Goal: Information Seeking & Learning: Learn about a topic

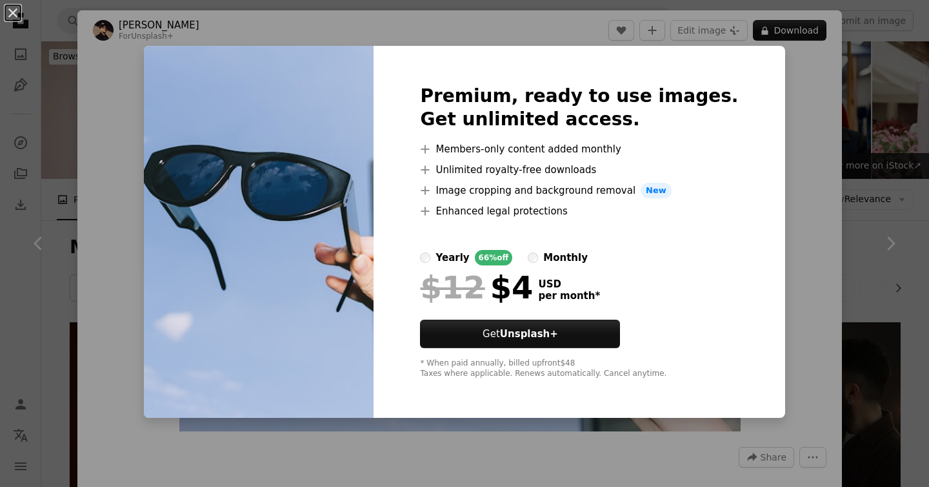
scroll to position [882, 0]
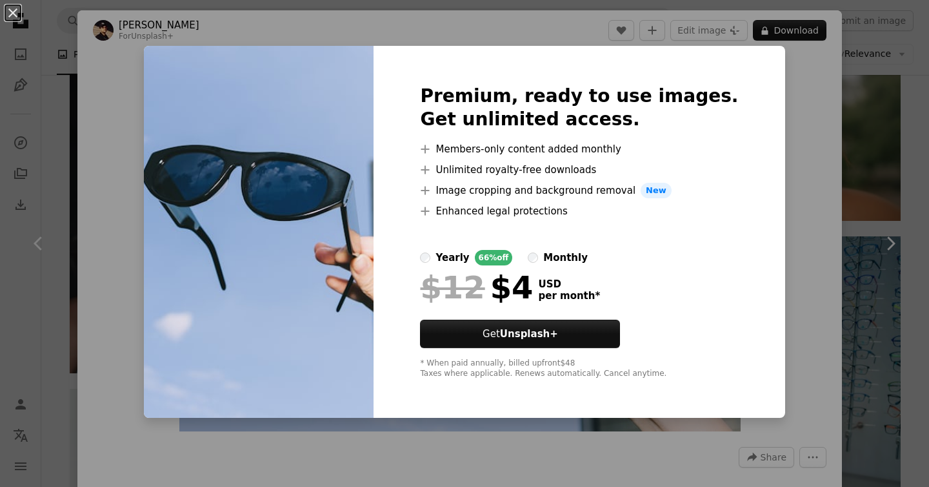
click at [883, 60] on div "An X shape Premium, ready to use images. Get unlimited access. A plus sign Memb…" at bounding box center [464, 243] width 929 height 487
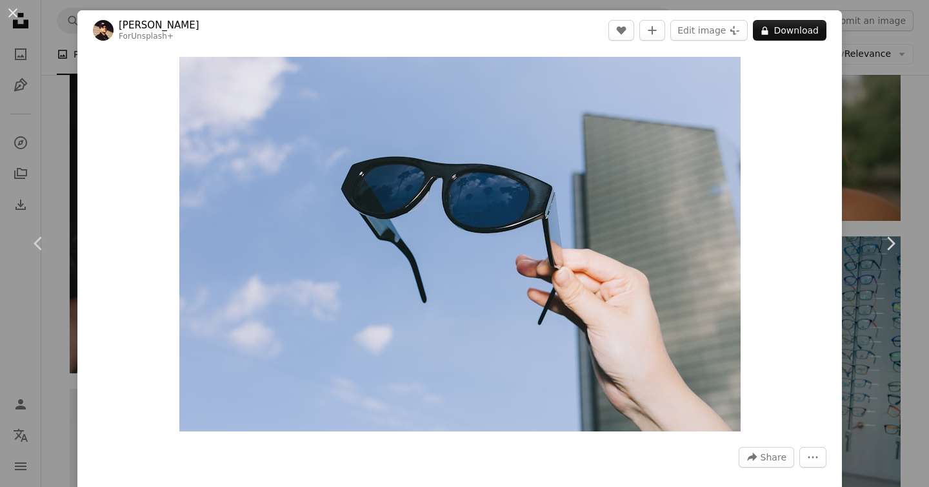
click at [880, 68] on div "An X shape Chevron left Chevron right [PERSON_NAME] For Unsplash+ A heart A plu…" at bounding box center [464, 243] width 929 height 487
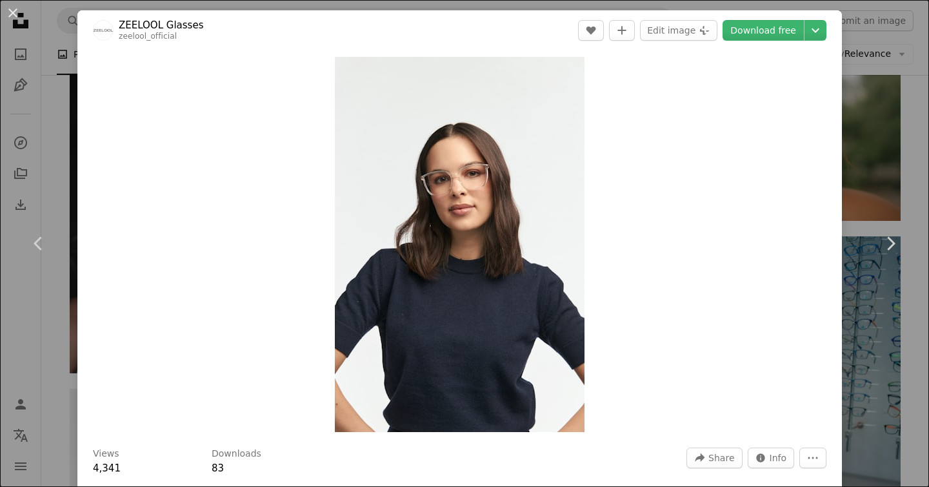
click at [876, 140] on div "An X shape Chevron left Chevron right ZEELOOL Glasses zeelool_official A heart …" at bounding box center [464, 243] width 929 height 487
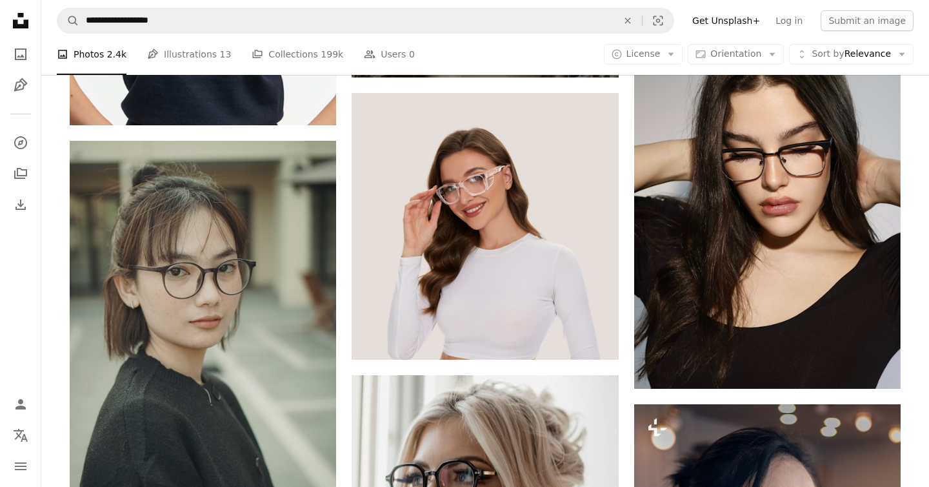
scroll to position [1546, 0]
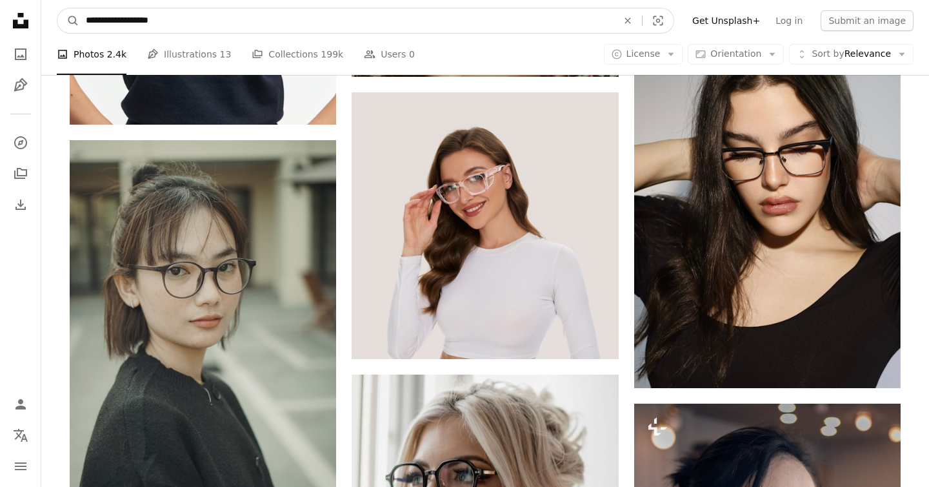
click at [87, 24] on input "**********" at bounding box center [346, 20] width 534 height 25
type input "**********"
click at [57, 8] on button "A magnifying glass" at bounding box center [68, 20] width 22 height 25
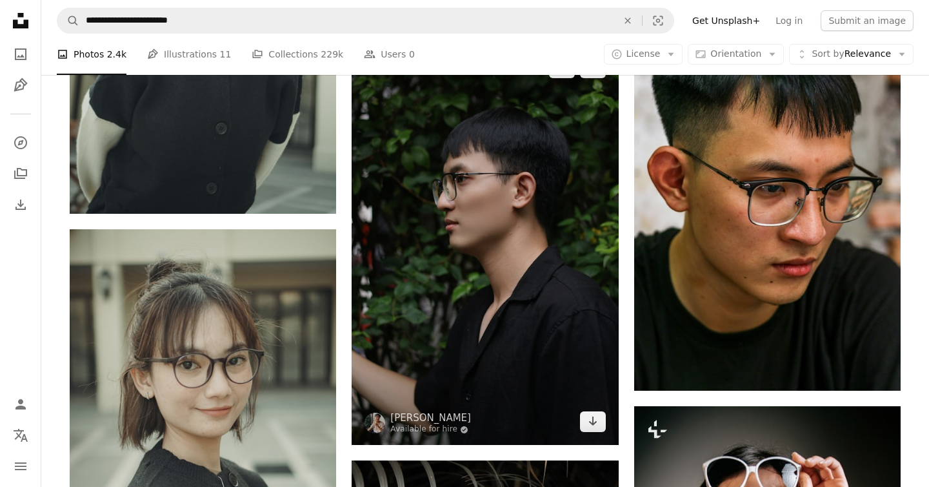
scroll to position [1100, 0]
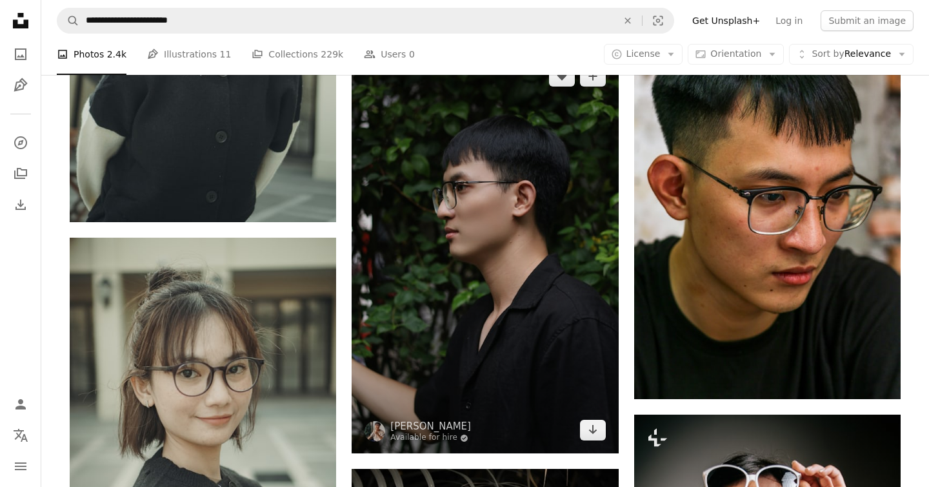
click at [440, 192] on img at bounding box center [485, 253] width 266 height 400
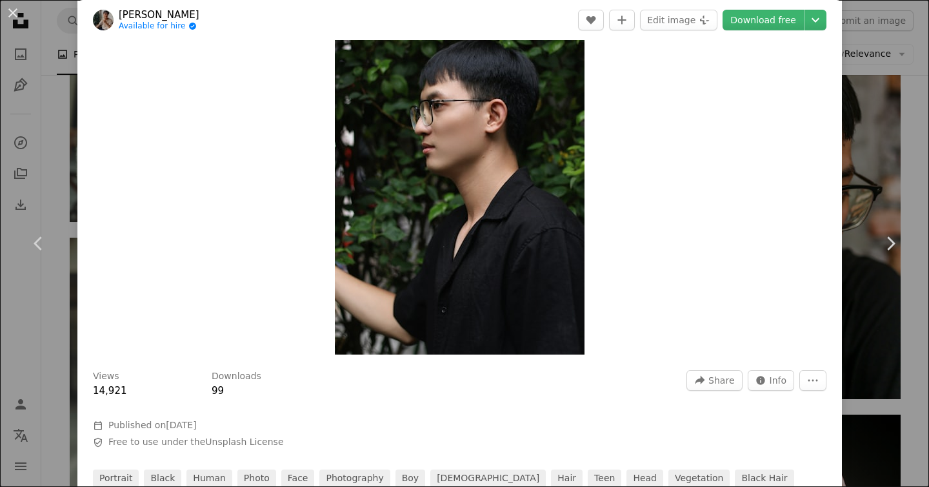
scroll to position [64, 0]
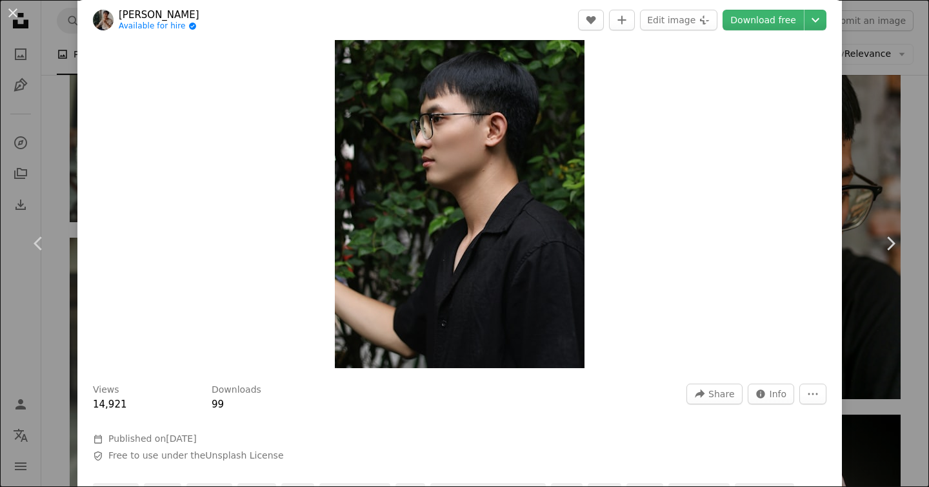
click at [877, 136] on div "An X shape Chevron left Chevron right [PERSON_NAME] Available for hire A checkm…" at bounding box center [464, 243] width 929 height 487
